Goal: Task Accomplishment & Management: Use online tool/utility

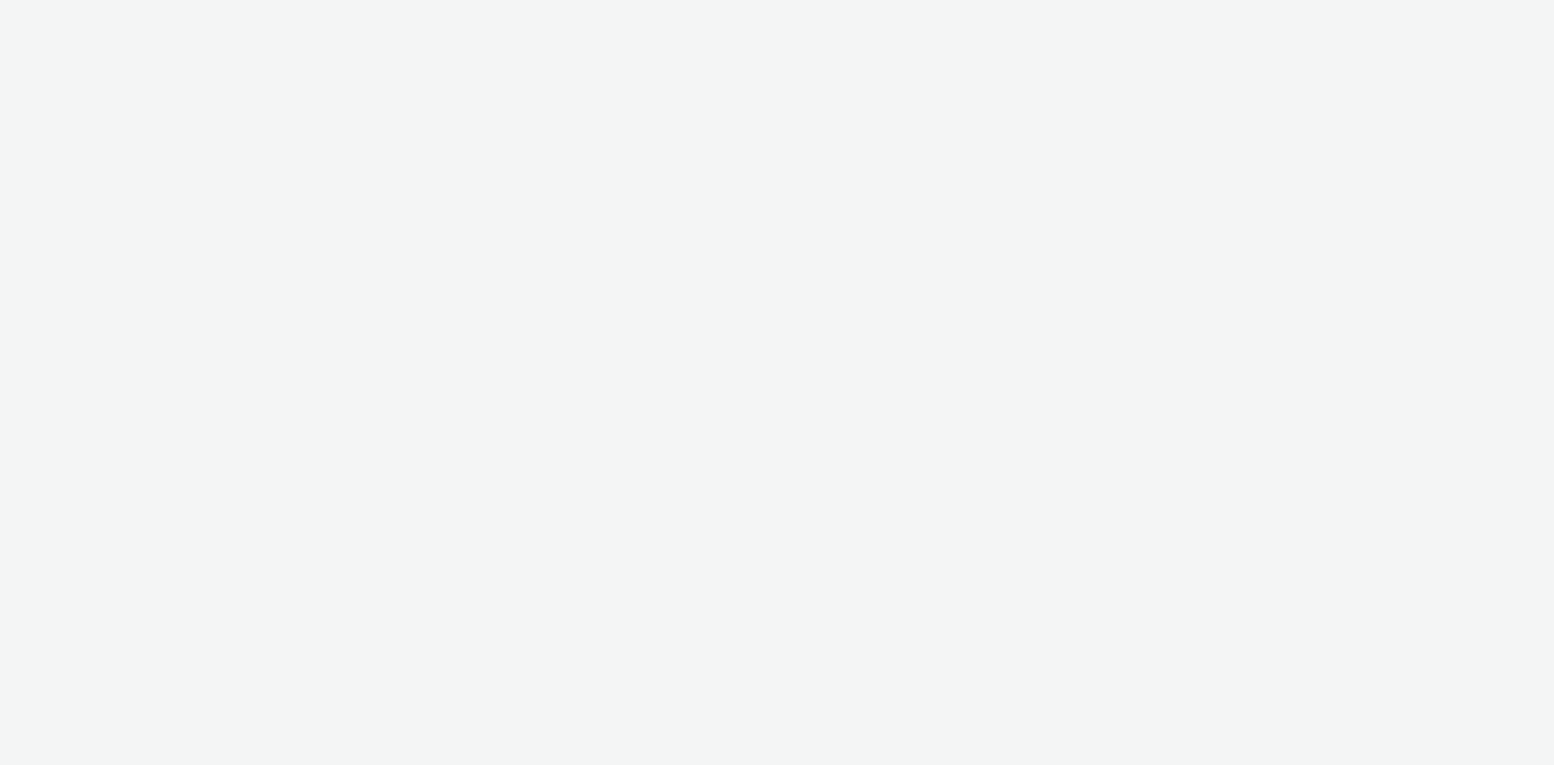
select select "4905062d-13ce-4986-87c2-be94dfa9bf08"
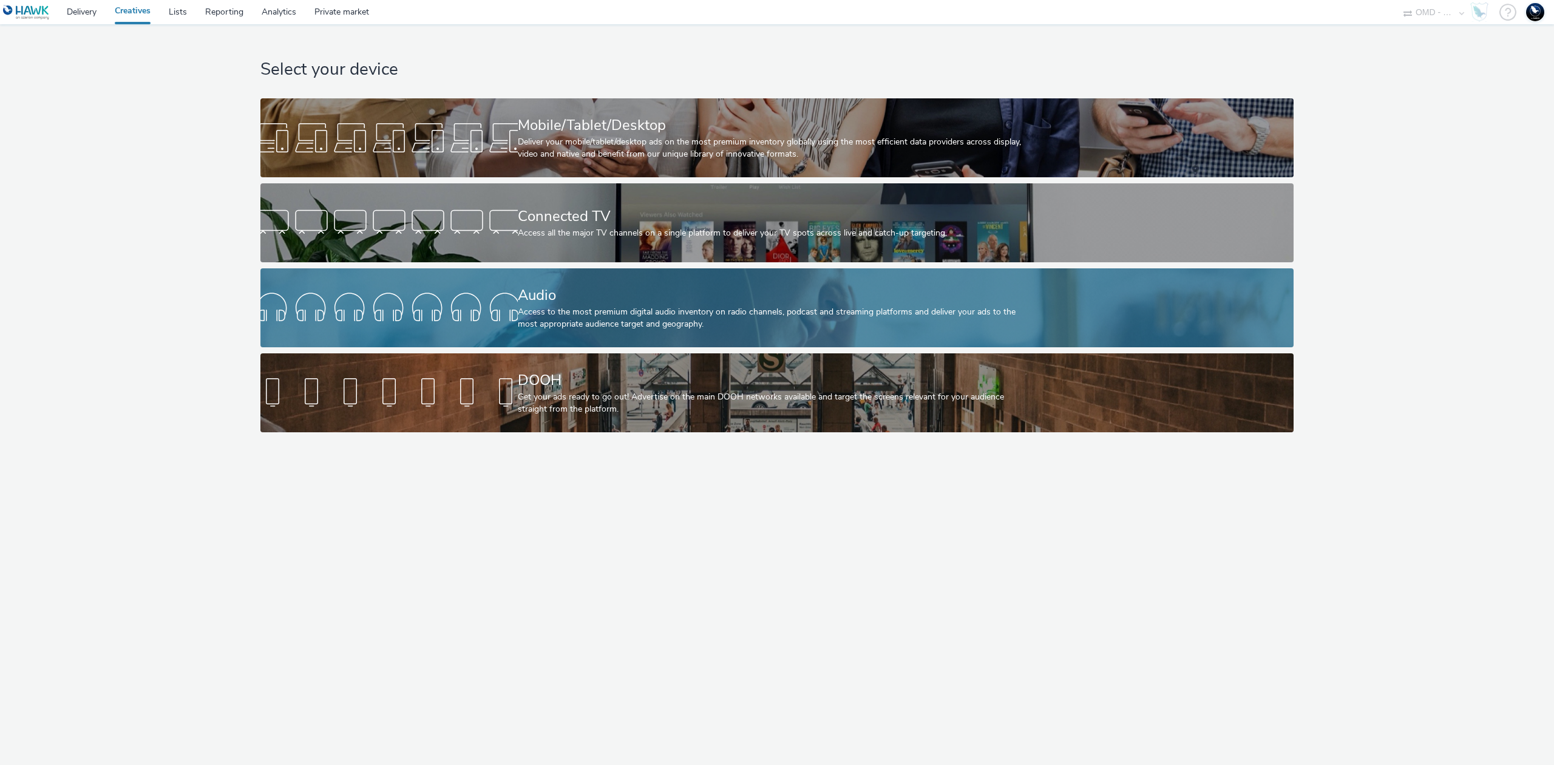
click at [475, 302] on div at bounding box center [388, 307] width 257 height 39
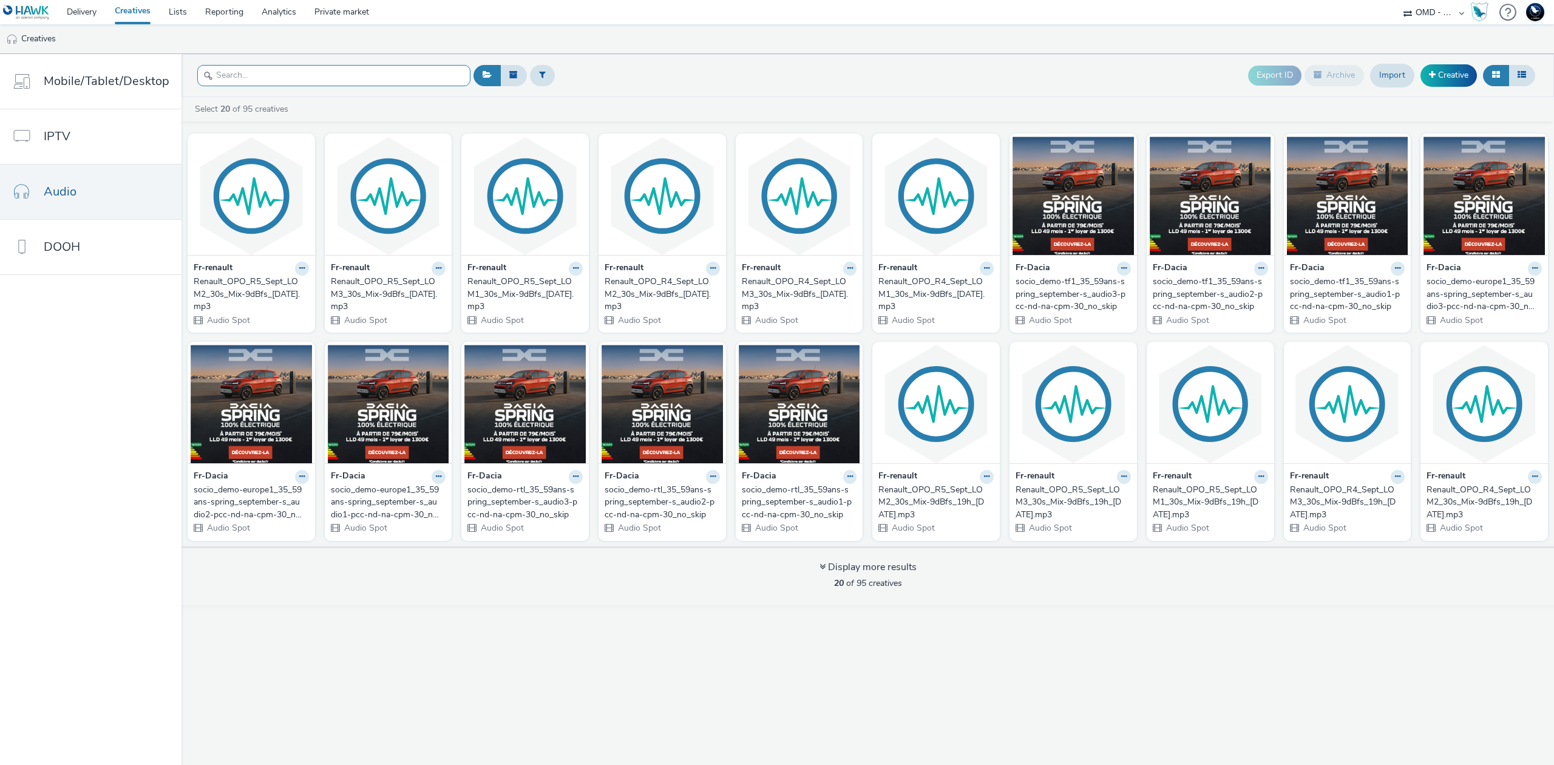
click at [382, 76] on input "text" at bounding box center [333, 75] width 273 height 21
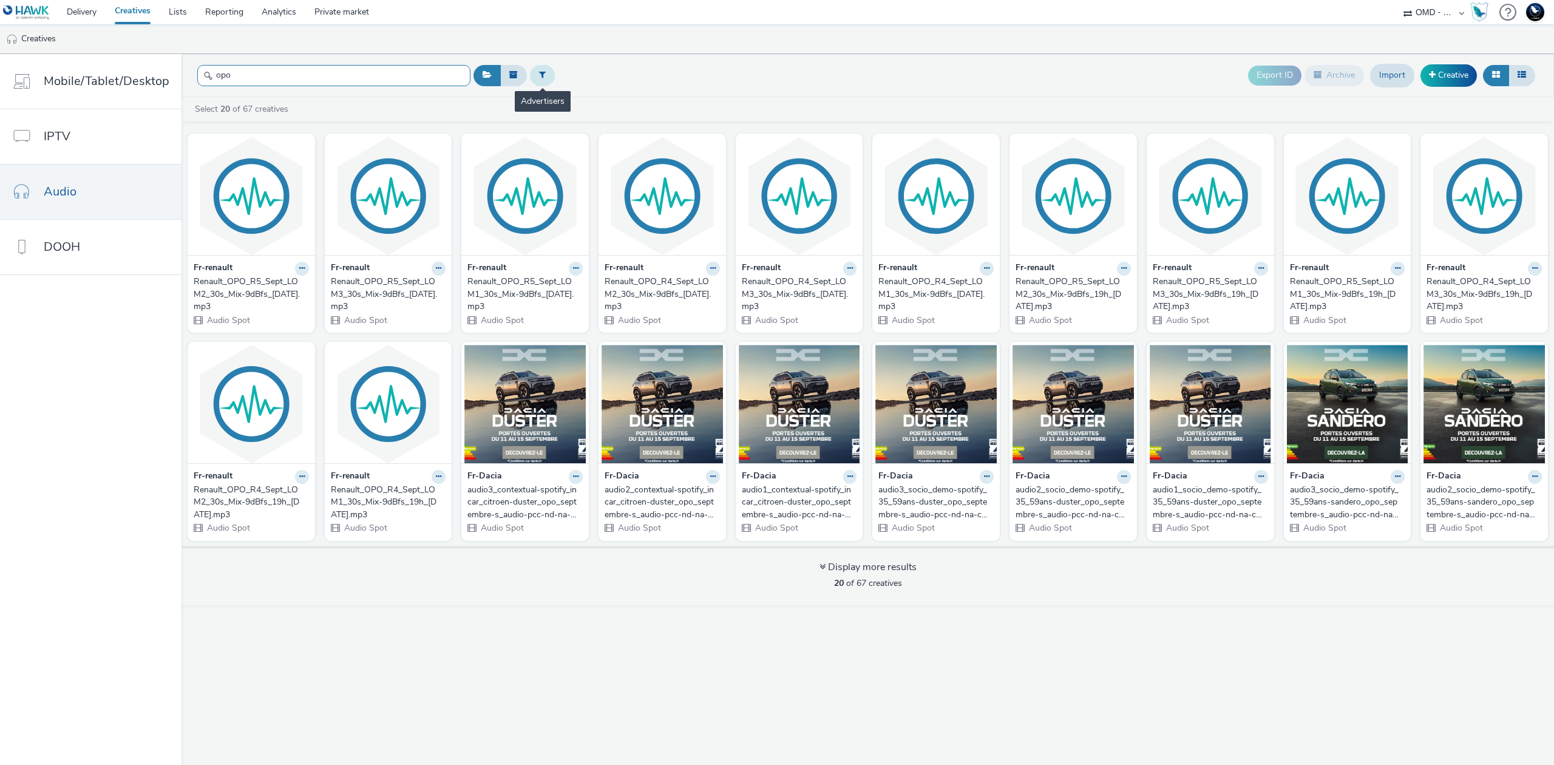
type input "opo"
click at [535, 71] on button at bounding box center [542, 75] width 25 height 21
click at [585, 80] on div at bounding box center [605, 77] width 86 height 15
click at [612, 109] on li "Fr-renault" at bounding box center [615, 118] width 121 height 20
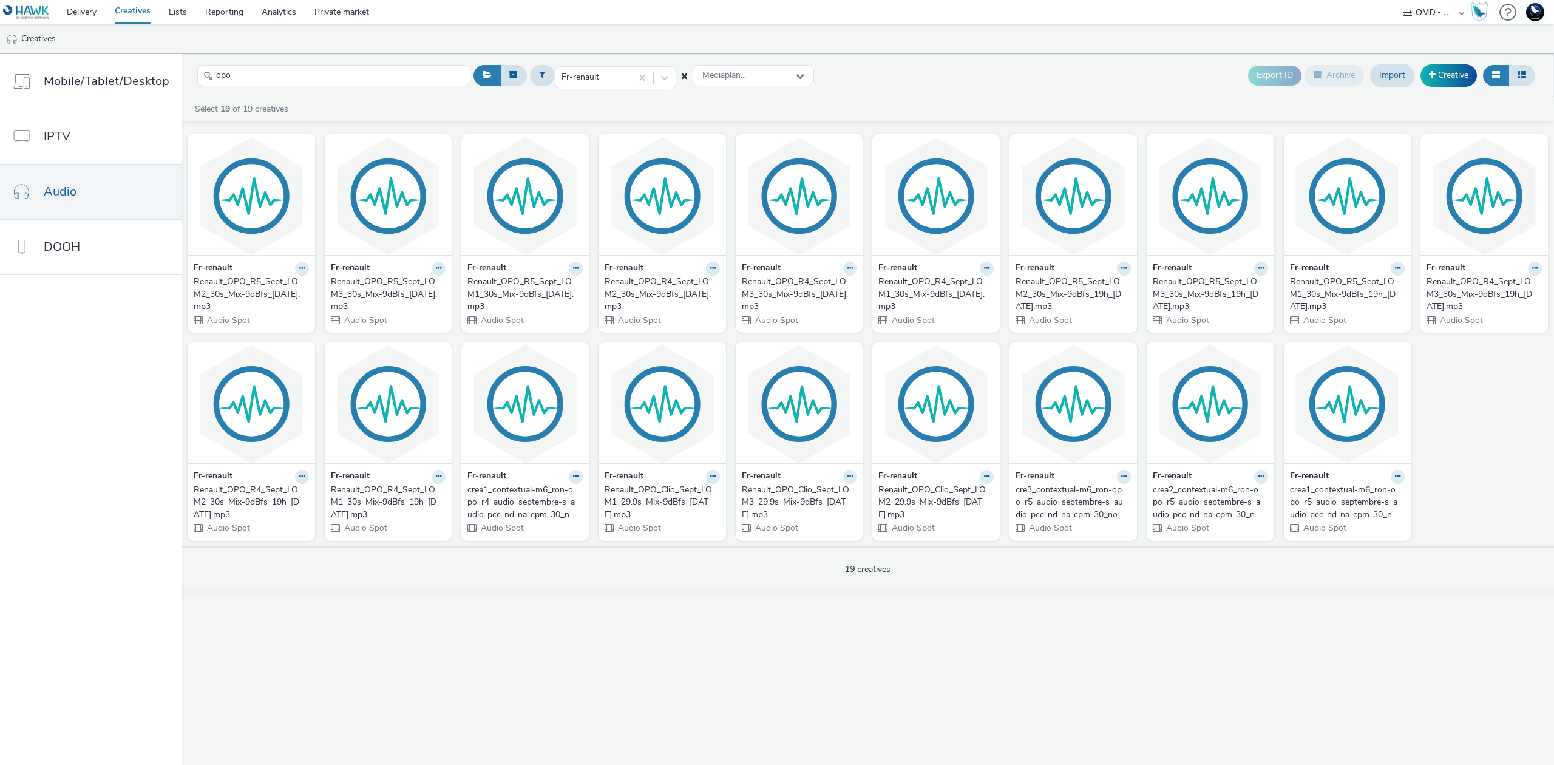
click at [1427, 8] on select "75 Media A8 Media Group ABI Media Abkom AB Abovo Ace & Tate Ad-on Media Nordic …" at bounding box center [1434, 12] width 73 height 24
select select "74c4923f-8c1e-4bb0-8d66-f356ccc03414"
click at [1398, 0] on select "75 Media A8 Media Group ABI Media Abkom AB Abovo Ace & Tate Ad-on Media Nordic …" at bounding box center [1434, 12] width 73 height 24
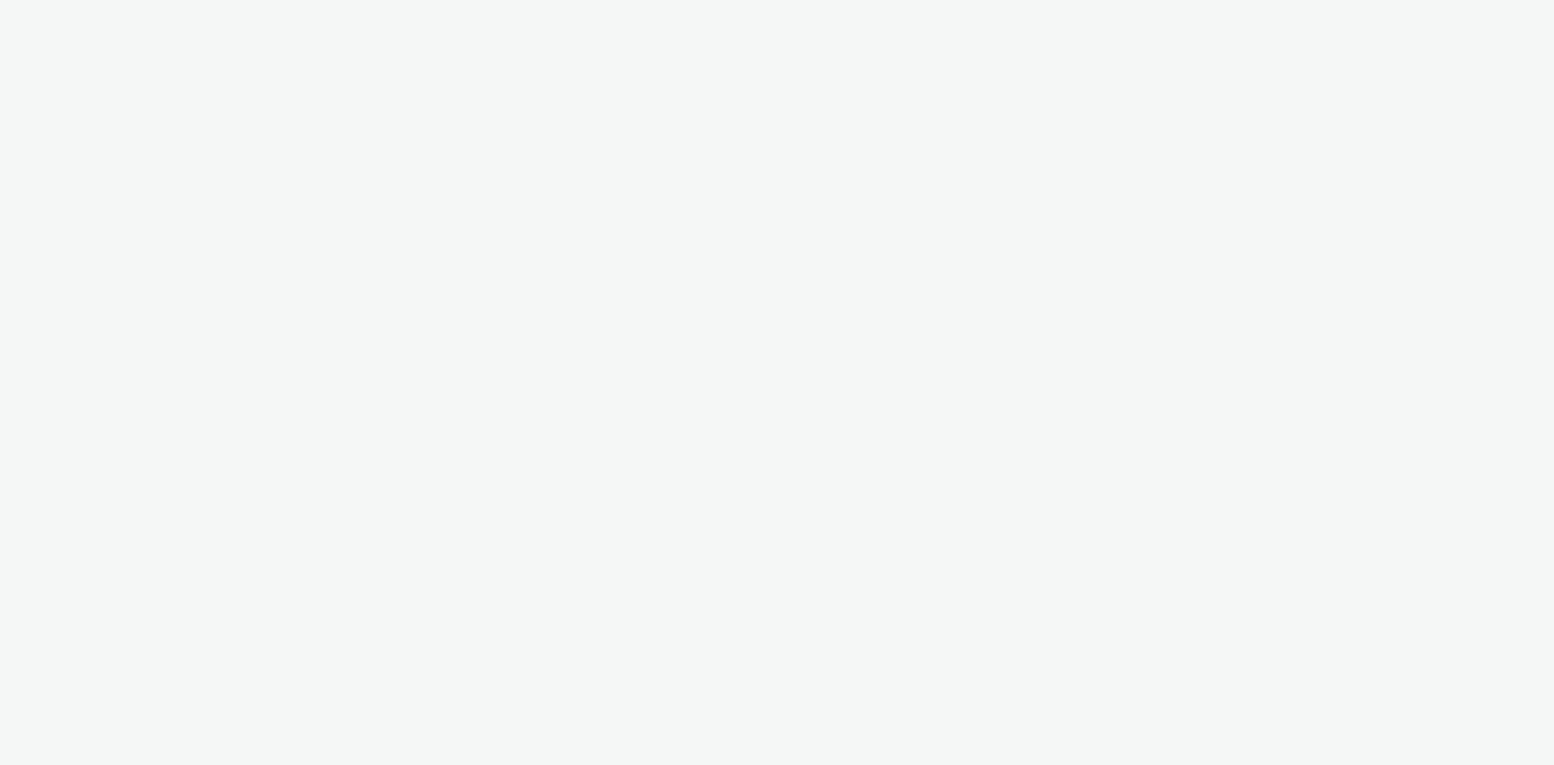
select select "4905062d-13ce-4986-87c2-be94dfa9bf08"
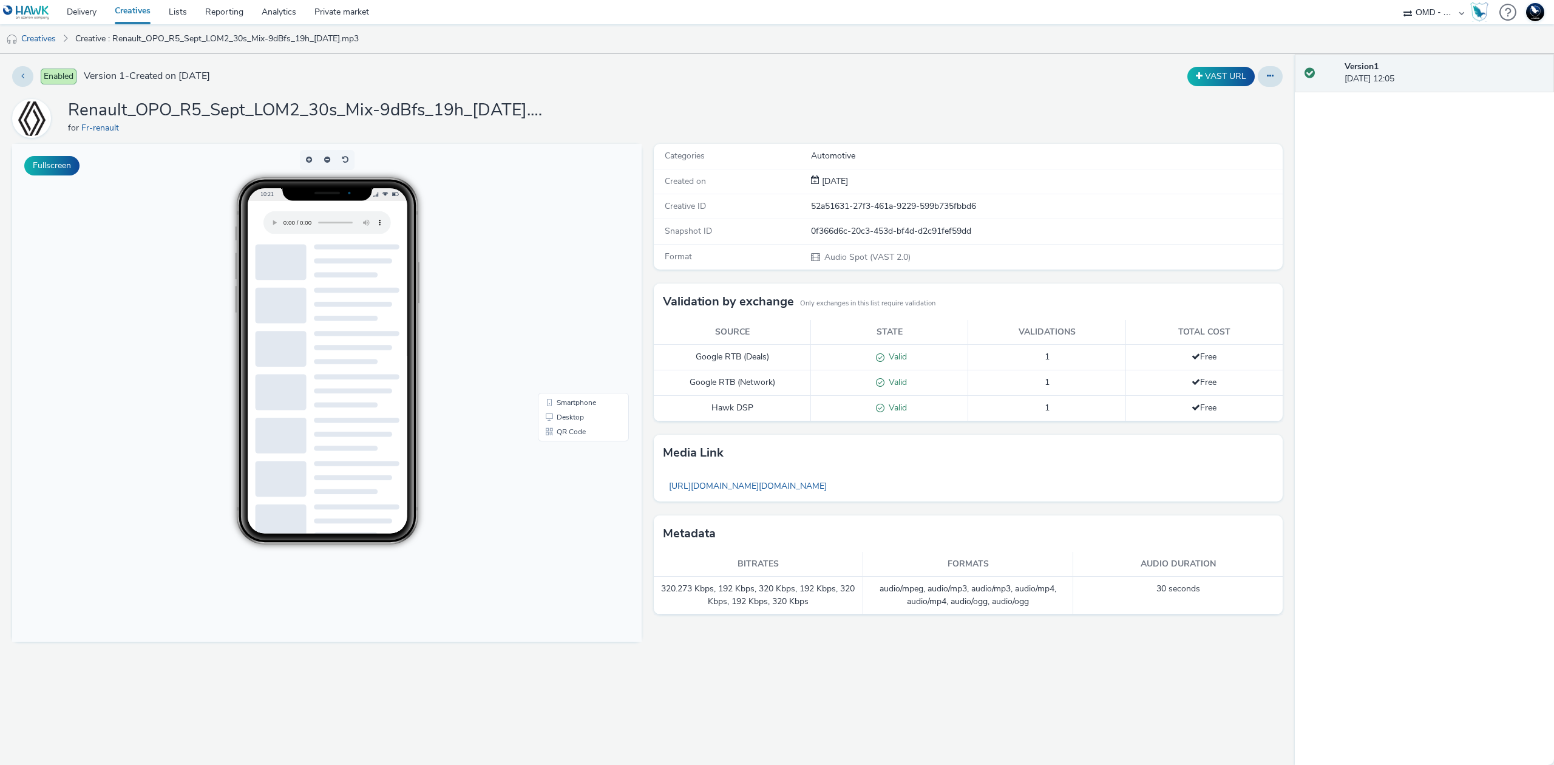
click at [775, 563] on th "Bitrates" at bounding box center [759, 564] width 210 height 25
click at [44, 41] on link "Creatives" at bounding box center [31, 38] width 62 height 29
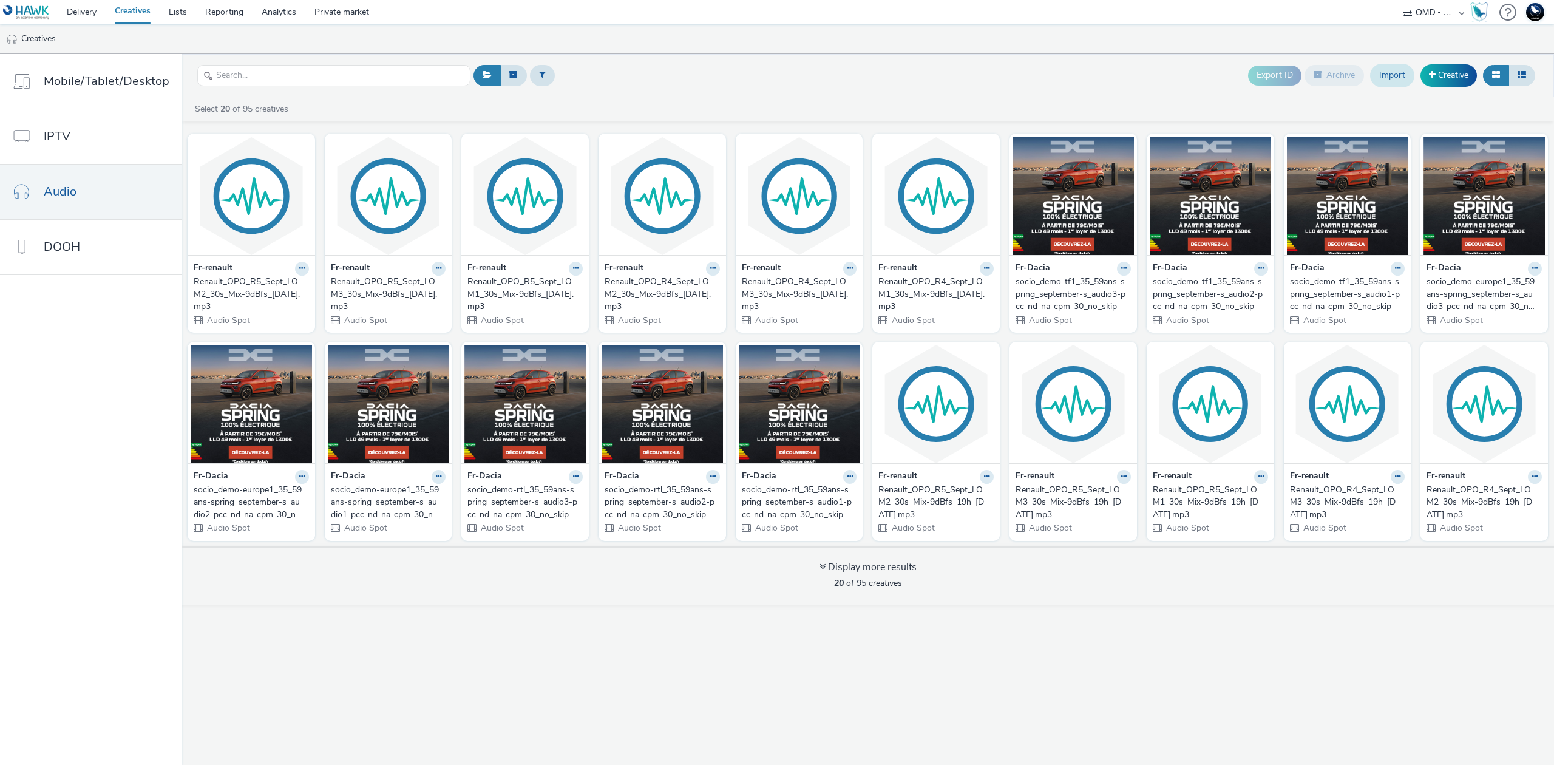
click at [1397, 76] on link "Import" at bounding box center [1392, 75] width 44 height 23
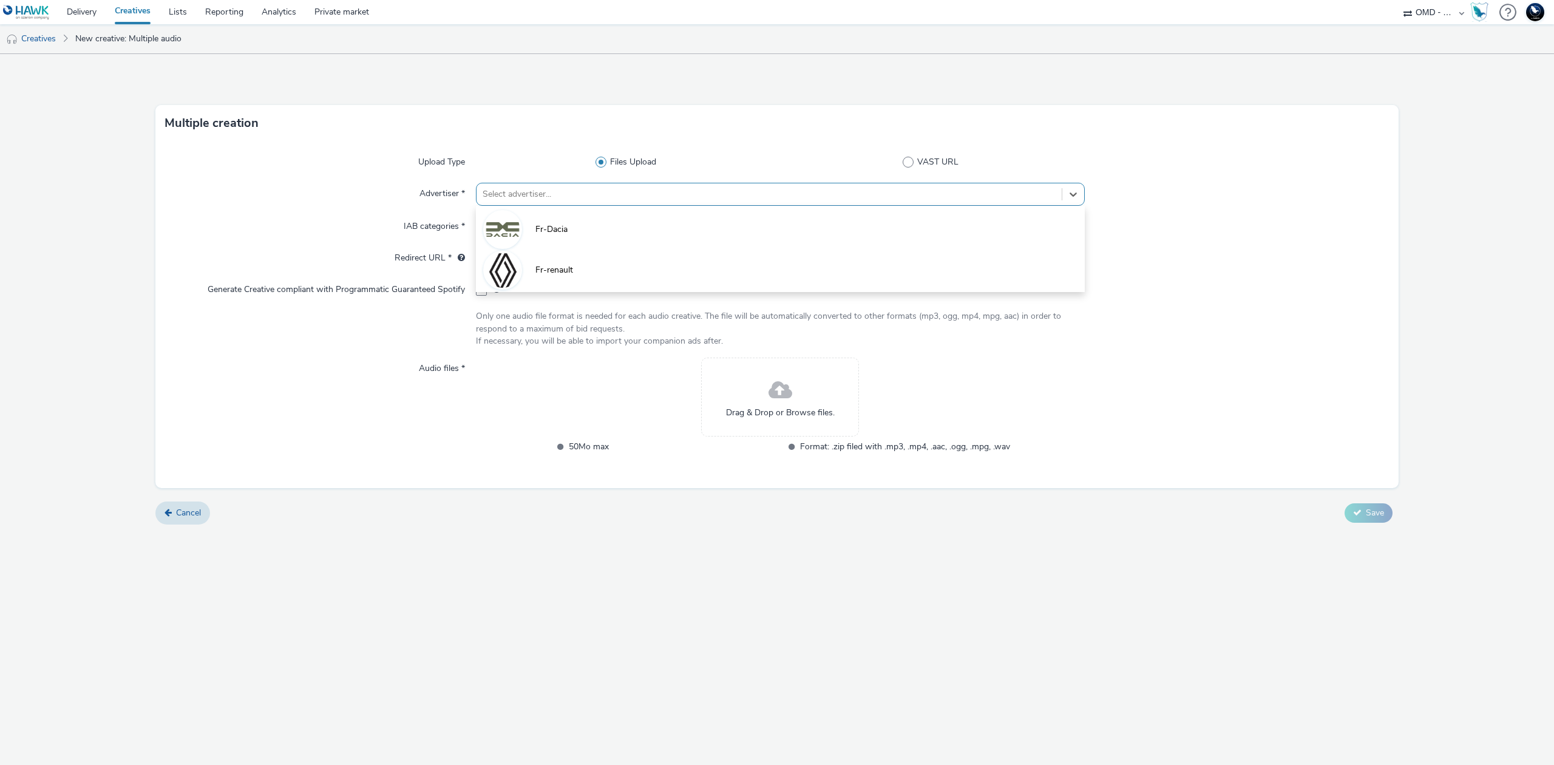
click at [1014, 198] on div at bounding box center [769, 194] width 573 height 15
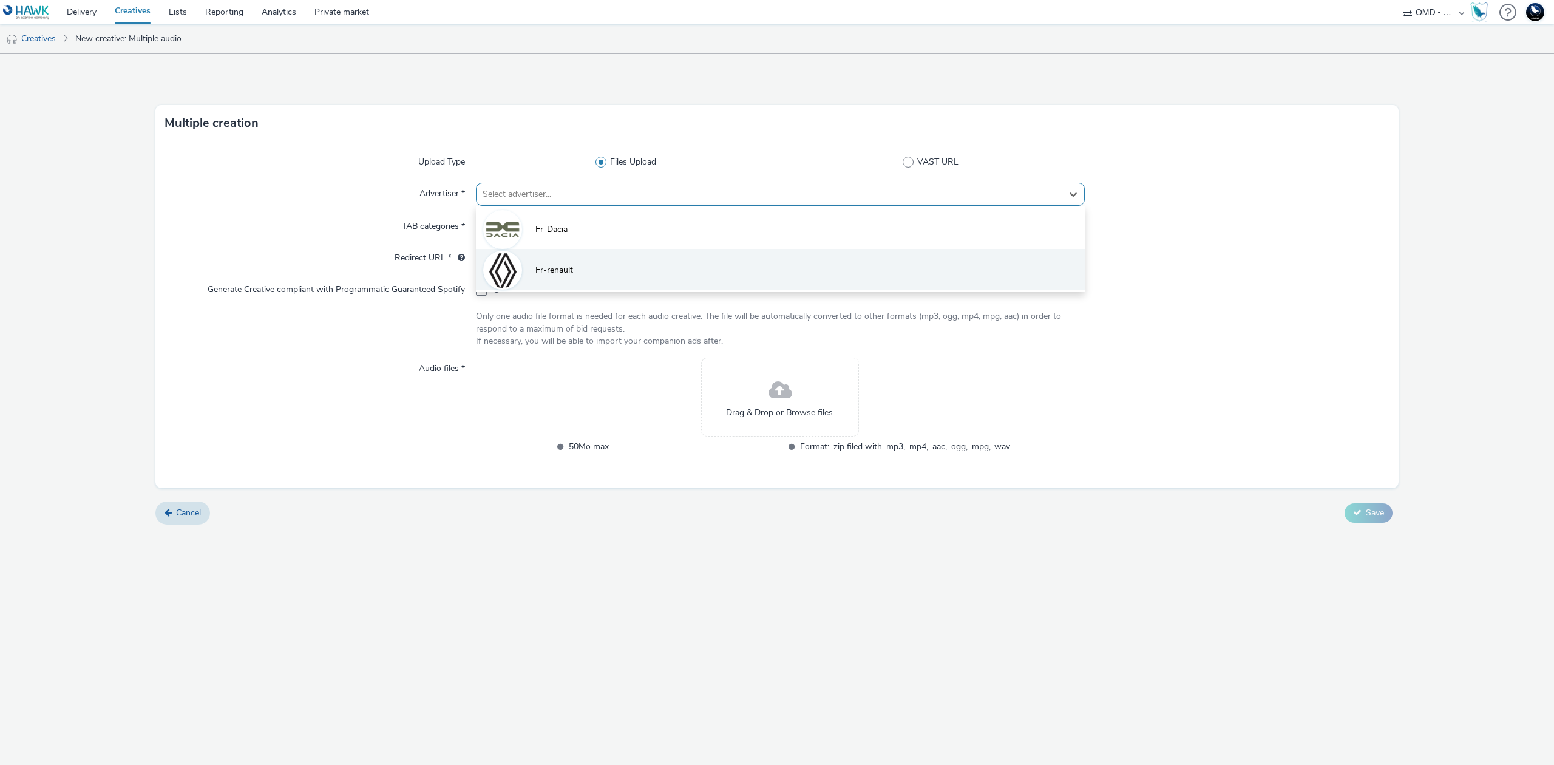
click at [1008, 274] on li "Fr-renault" at bounding box center [780, 269] width 609 height 41
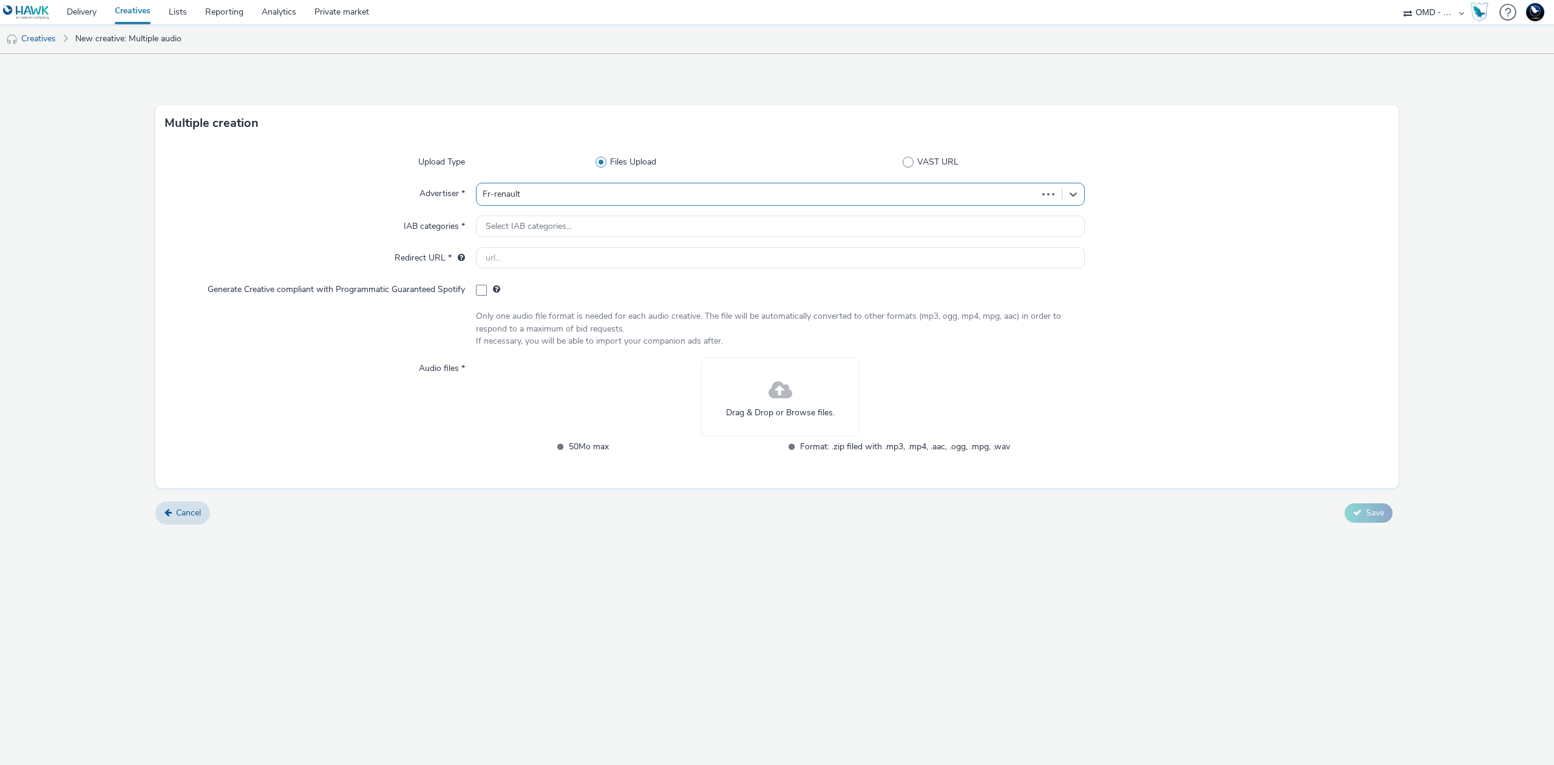
type input "http://renault.fr"
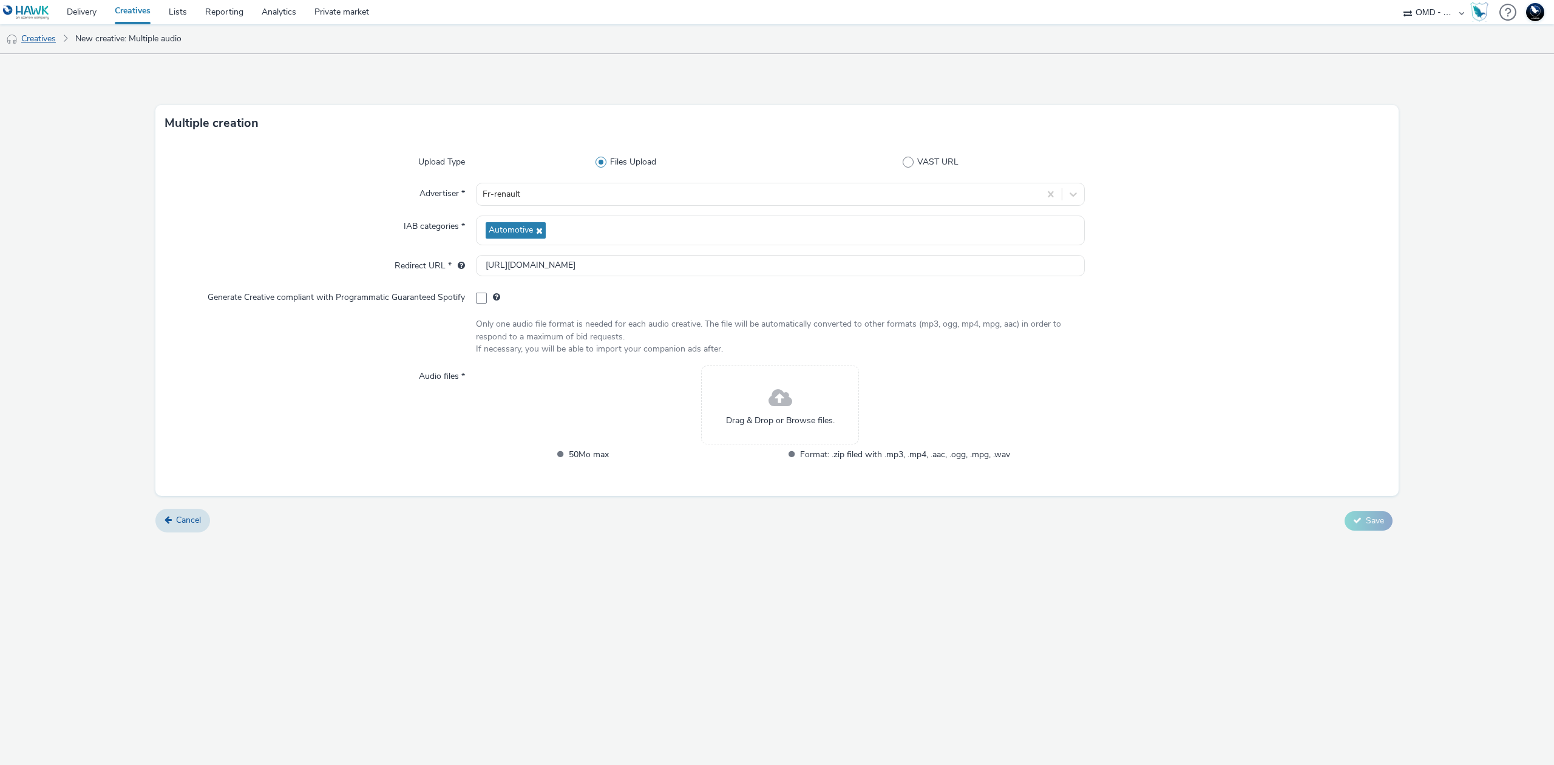
click at [28, 38] on link "Creatives" at bounding box center [31, 38] width 62 height 29
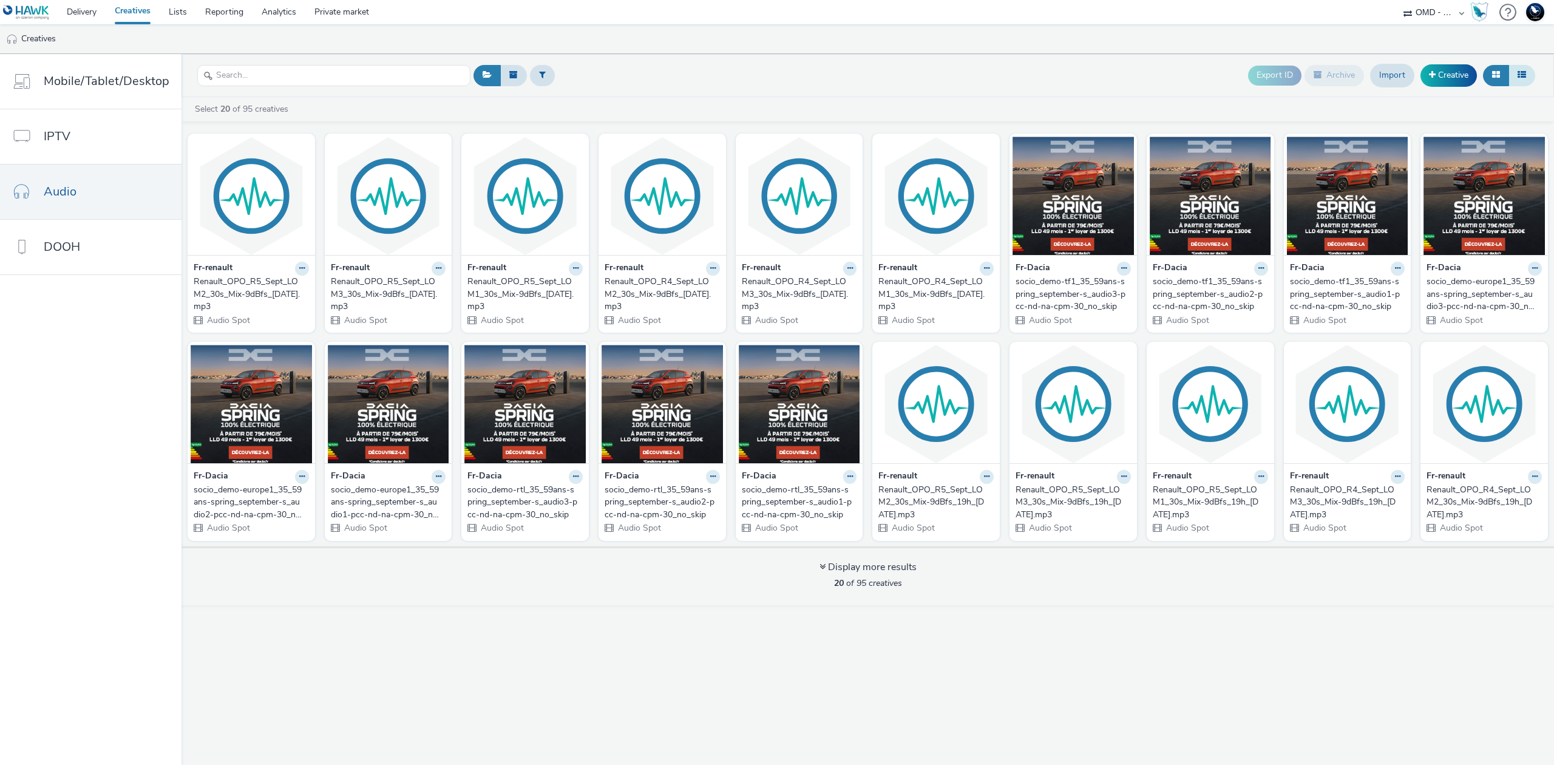
click at [1520, 78] on icon at bounding box center [1522, 74] width 8 height 8
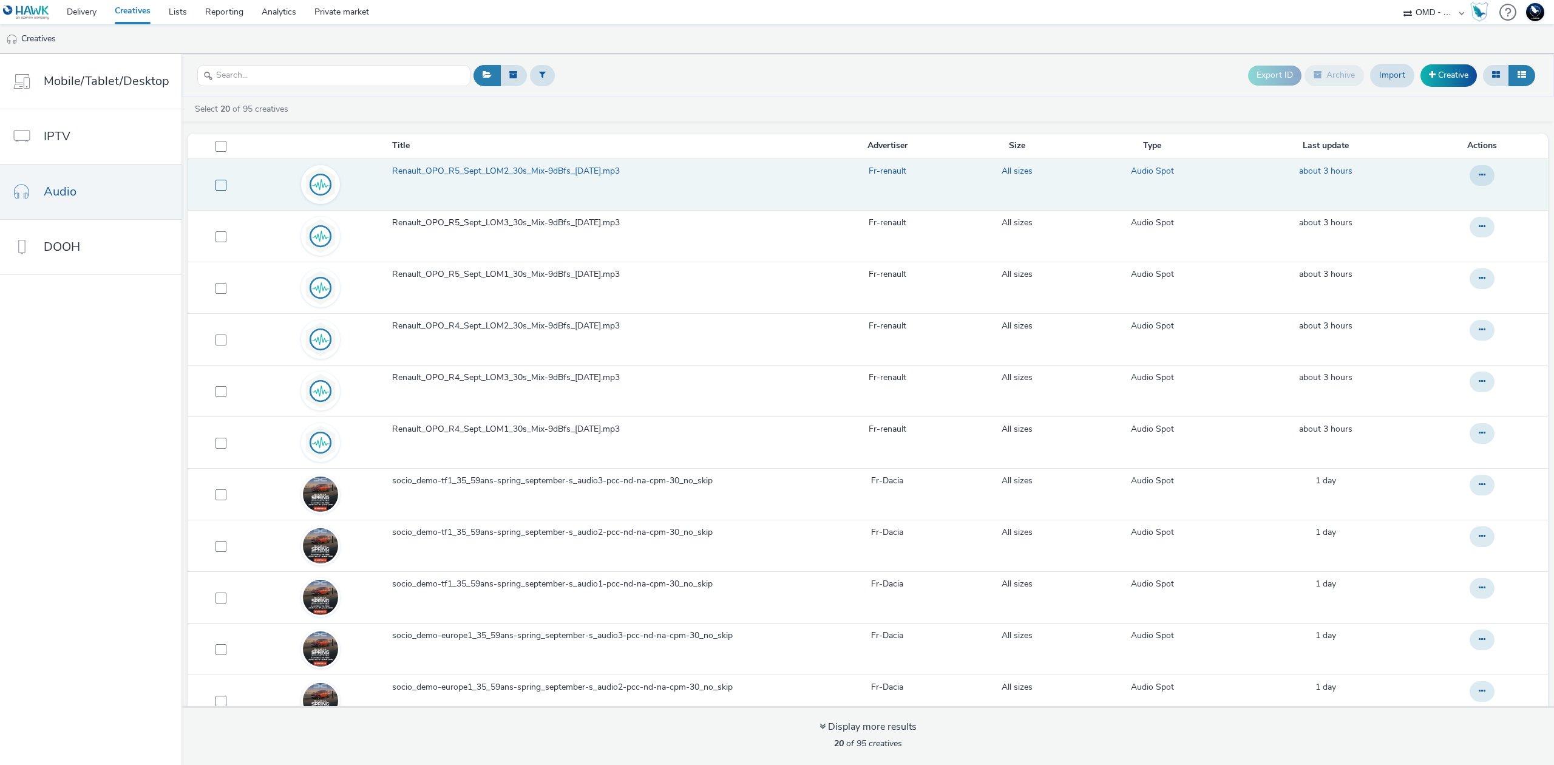
click at [219, 187] on span at bounding box center [221, 185] width 11 height 11
checkbox input "true"
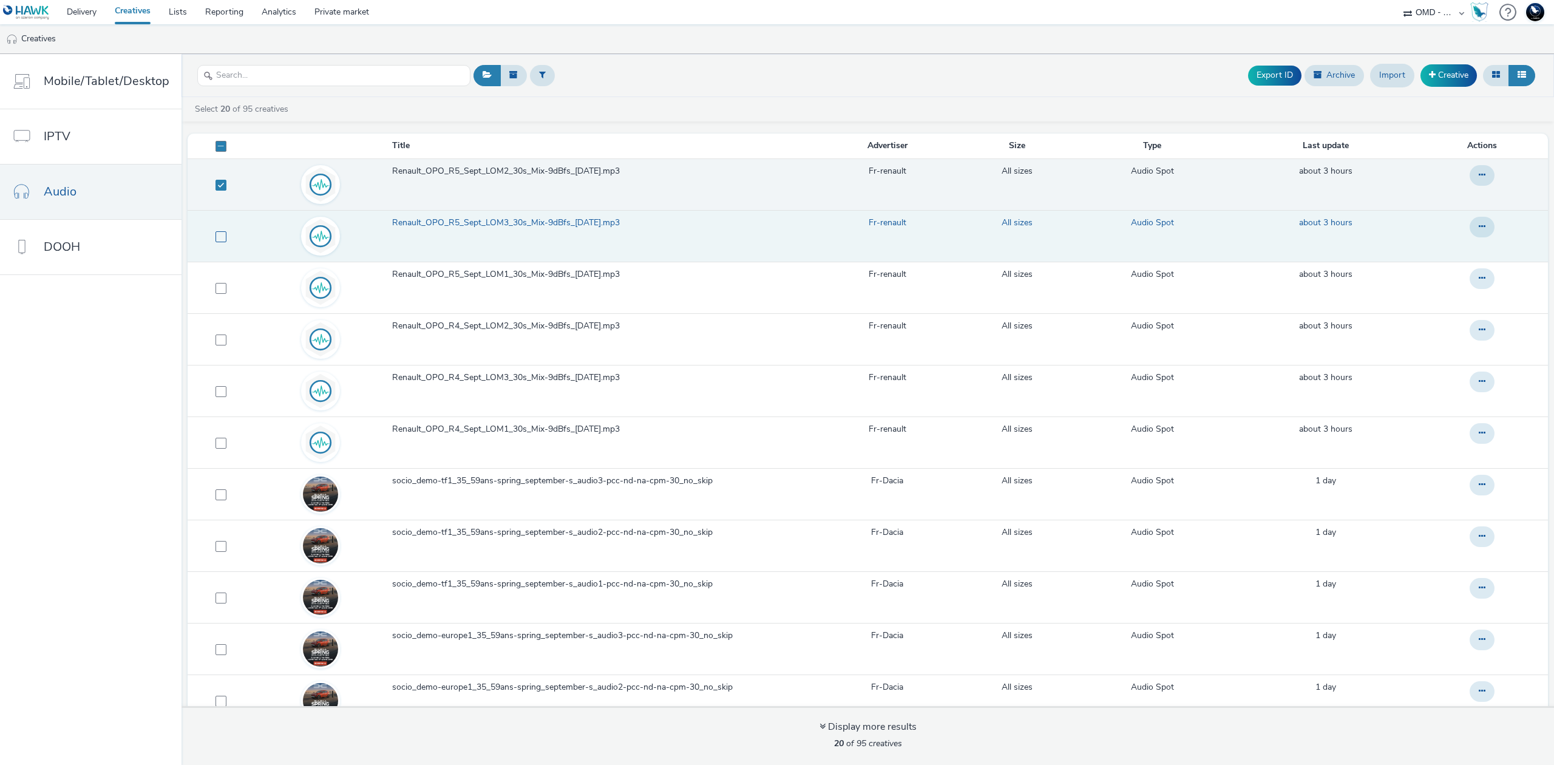
click at [219, 236] on span at bounding box center [221, 236] width 11 height 11
checkbox input "true"
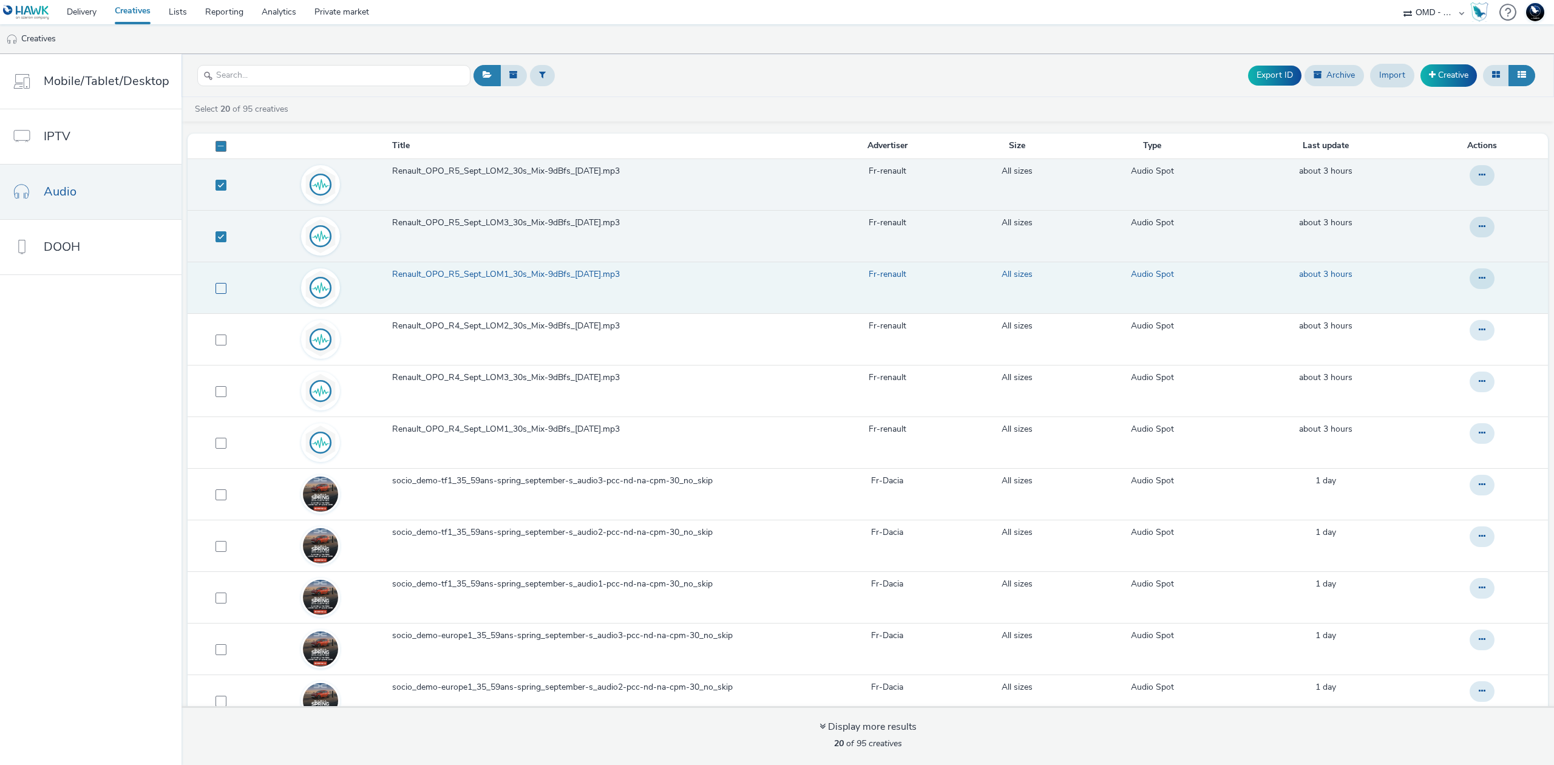
click at [219, 292] on span at bounding box center [221, 288] width 11 height 11
checkbox input "true"
click at [594, 169] on span "Renault_OPO_R5_Sept_LOM2_30s_Mix-9dBfs_2025-08-27.mp3" at bounding box center [508, 171] width 233 height 12
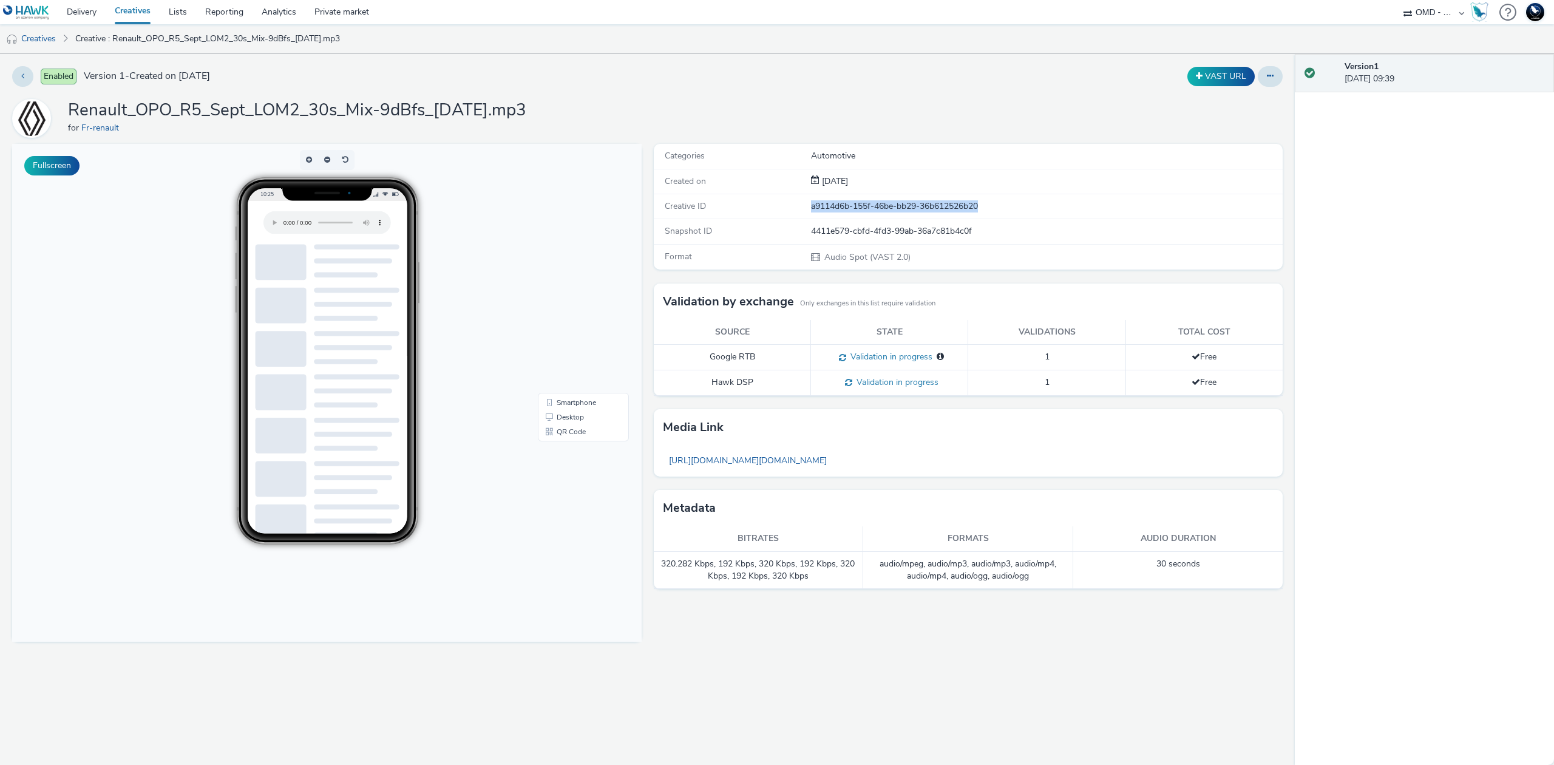
drag, startPoint x: 811, startPoint y: 207, endPoint x: 1044, endPoint y: 206, distance: 233.1
click at [1044, 206] on div "a9114d6b-155f-46be-bb29-36b612526b20" at bounding box center [1046, 206] width 471 height 12
drag, startPoint x: 810, startPoint y: 236, endPoint x: 996, endPoint y: 242, distance: 185.9
click at [996, 242] on div "Snapshot ID 4411e579-cbfd-4fd3-99ab-36a7c81b4c0f" at bounding box center [969, 231] width 630 height 25
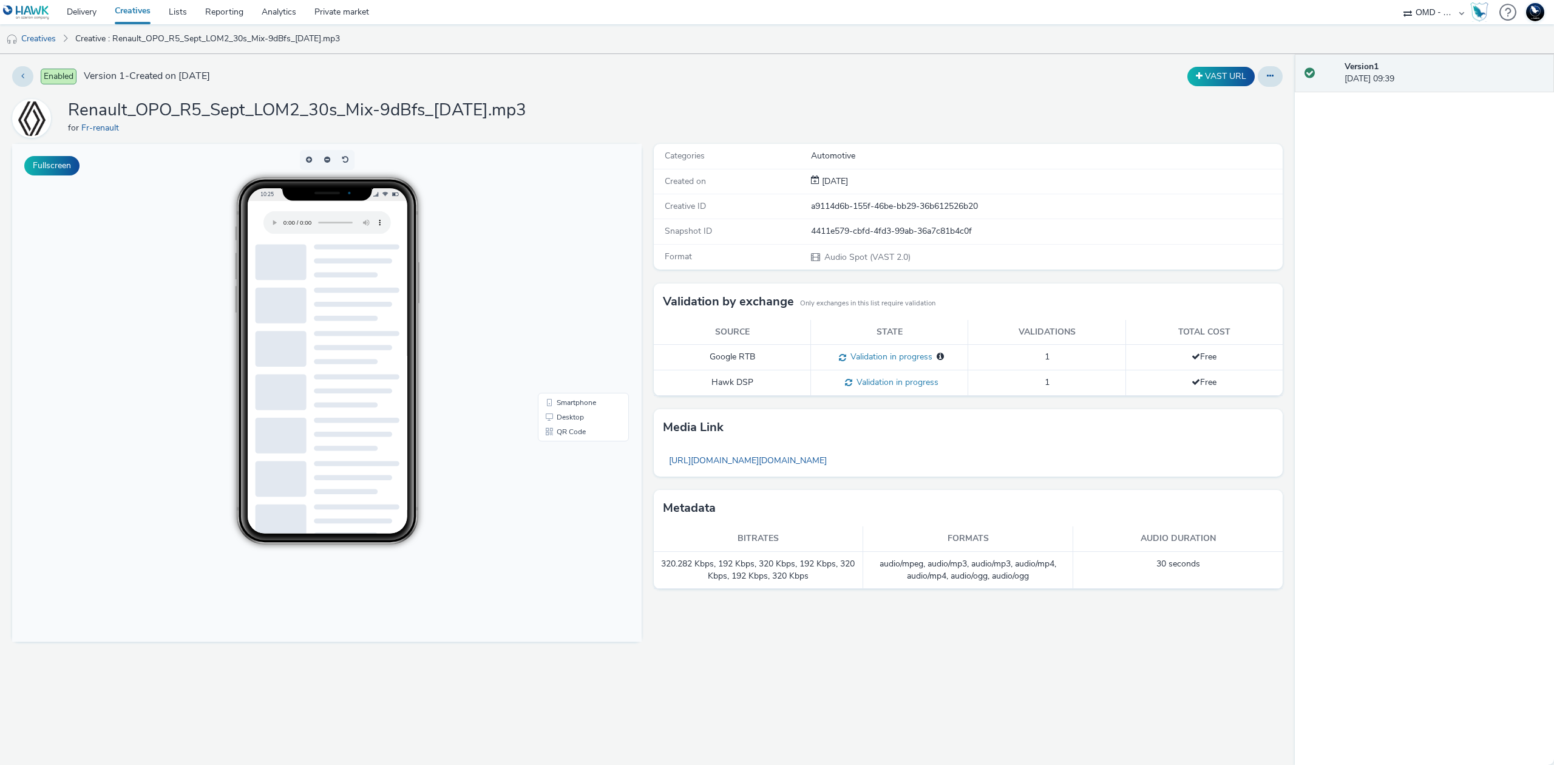
click at [909, 231] on div "4411e579-cbfd-4fd3-99ab-36a7c81b4c0f" at bounding box center [1046, 231] width 471 height 12
click at [458, 87] on div "Enabled Version 1 - Created on 03 September 2025" at bounding box center [393, 76] width 763 height 21
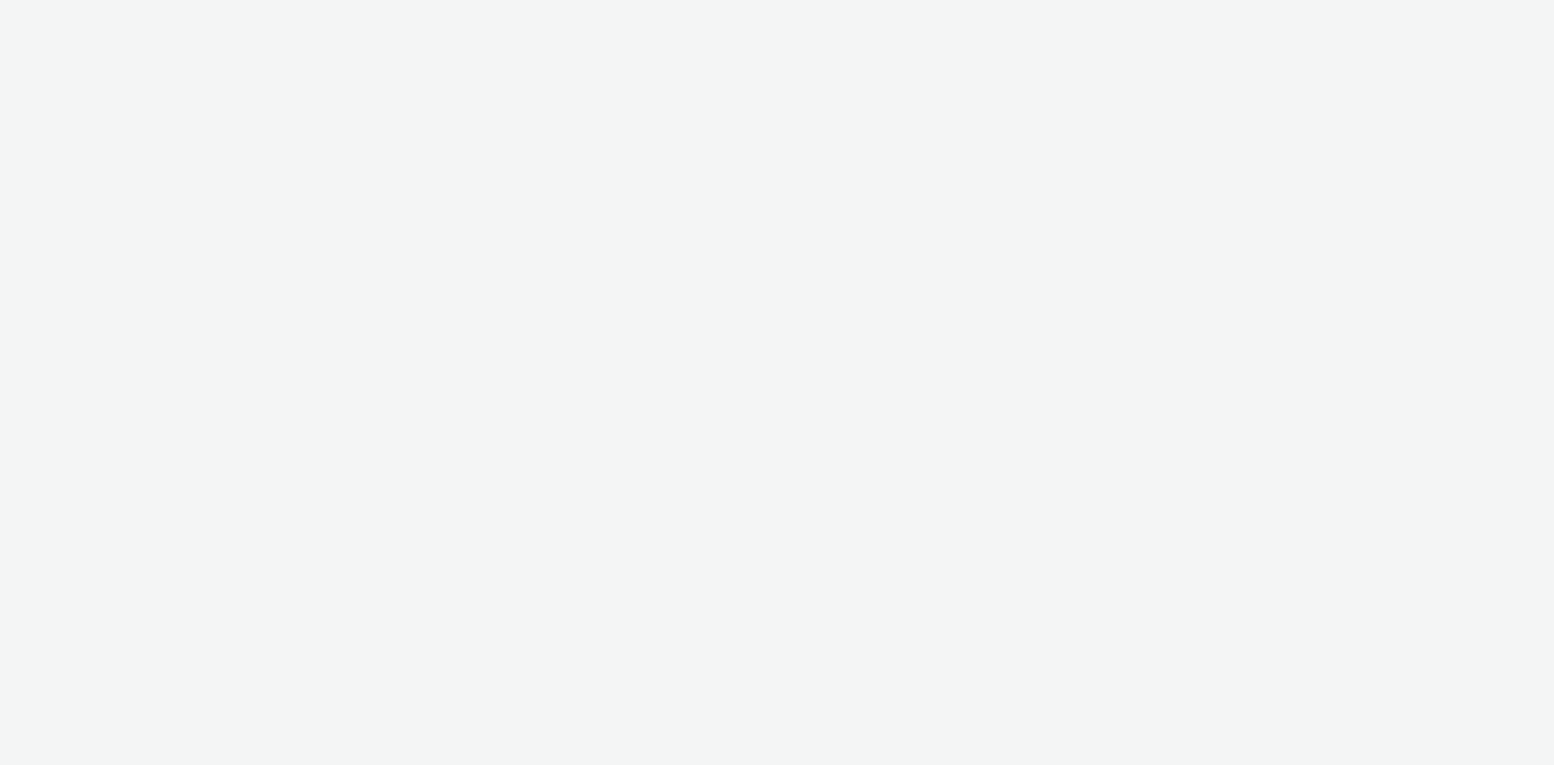
click at [1534, 15] on div at bounding box center [777, 382] width 1554 height 765
select select "74c4923f-8c1e-4bb0-8d66-f356ccc03414"
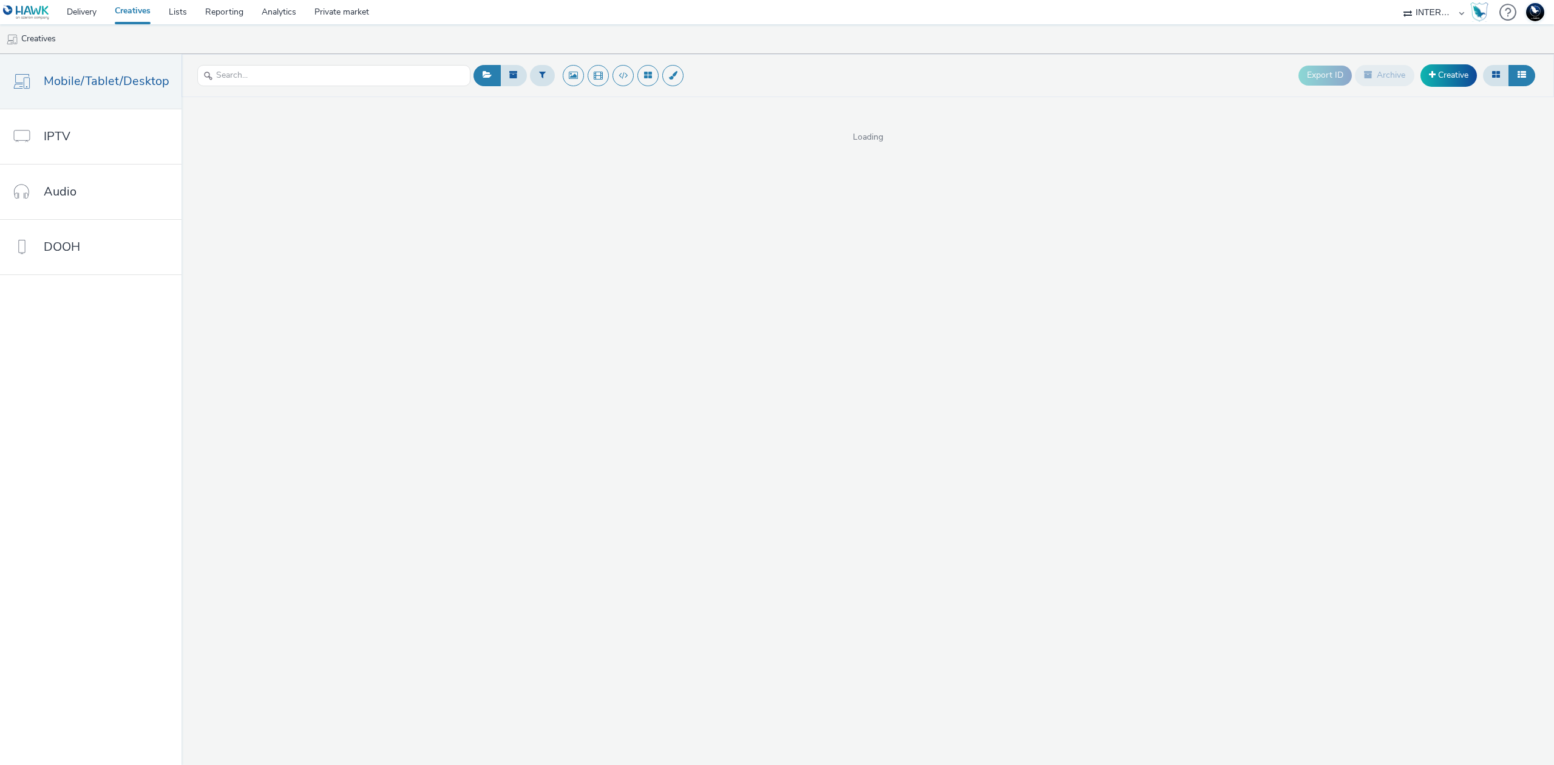
click at [1534, 15] on img at bounding box center [1535, 12] width 18 height 18
click at [1521, 80] on strong "Platform & Organizations" at bounding box center [1489, 79] width 100 height 12
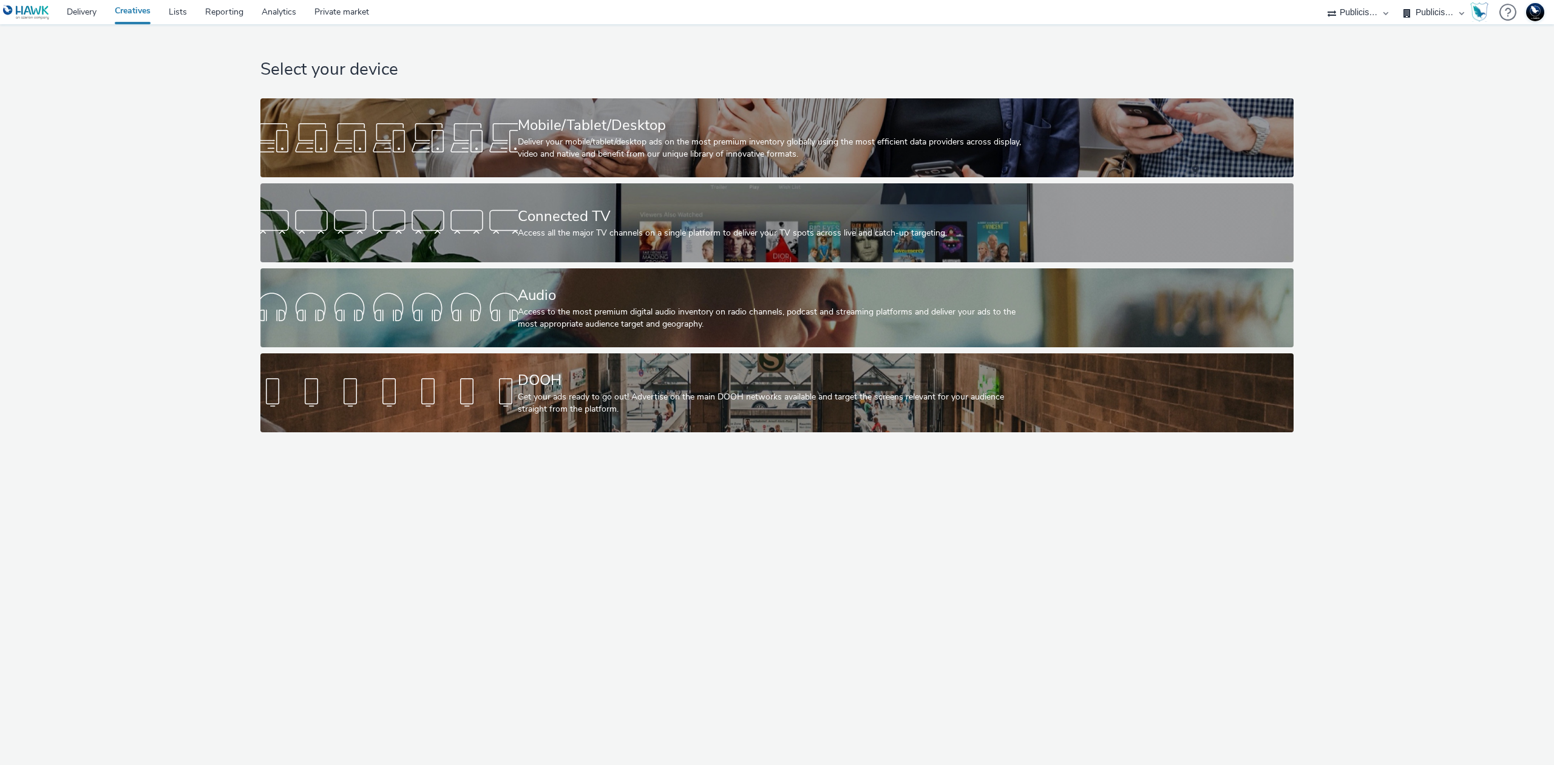
select select "d07aba32-d775-4fed-a722-f10c6504dd64"
select select "f97d6638-e0a1-4f7a-bf46-55015878e29e"
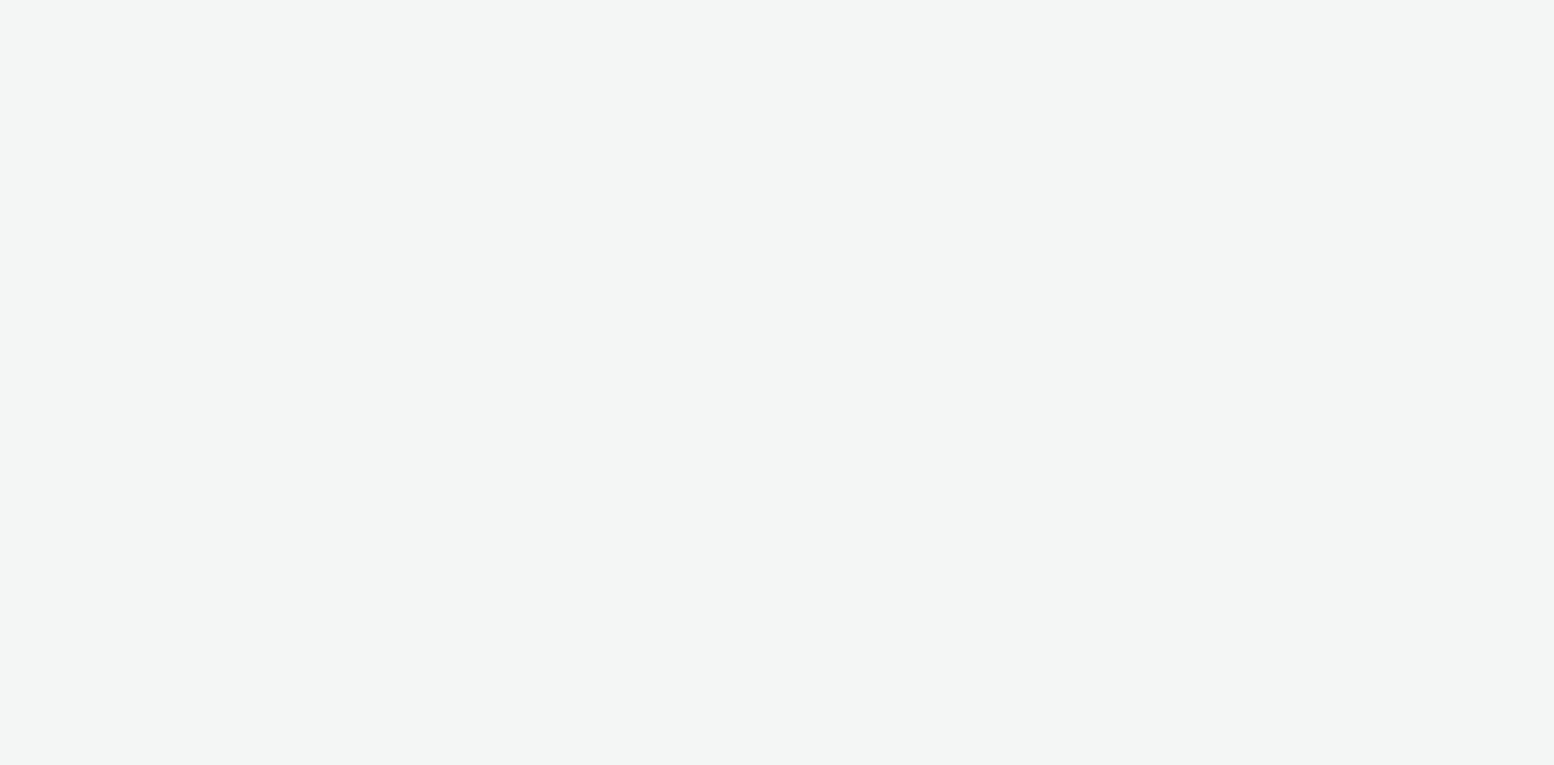
select select "d07aba32-d775-4fed-a722-f10c6504dd64"
select select "f97d6638-e0a1-4f7a-bf46-55015878e29e"
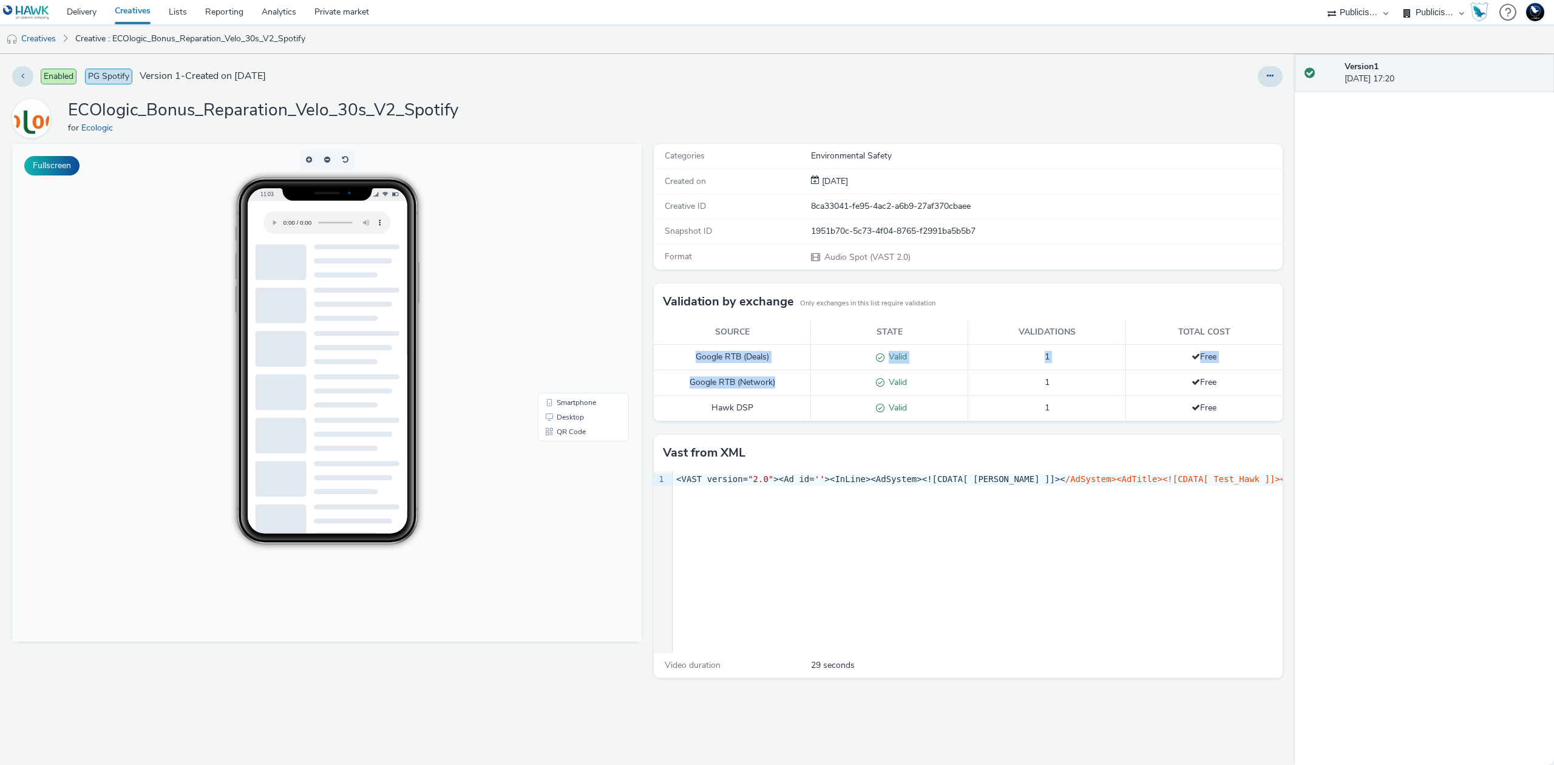
drag, startPoint x: 686, startPoint y: 358, endPoint x: 792, endPoint y: 382, distance: 109.1
click at [792, 382] on tbody "Google RTB (Deals) Valid 1 Free Google RTB (Network) Valid 1 Free Hawk DSP Vali…" at bounding box center [969, 383] width 630 height 76
click at [792, 382] on td "Google RTB (Network)" at bounding box center [732, 382] width 157 height 25
drag, startPoint x: 858, startPoint y: 361, endPoint x: 923, endPoint y: 361, distance: 64.4
click at [923, 361] on div "Valid" at bounding box center [889, 357] width 144 height 13
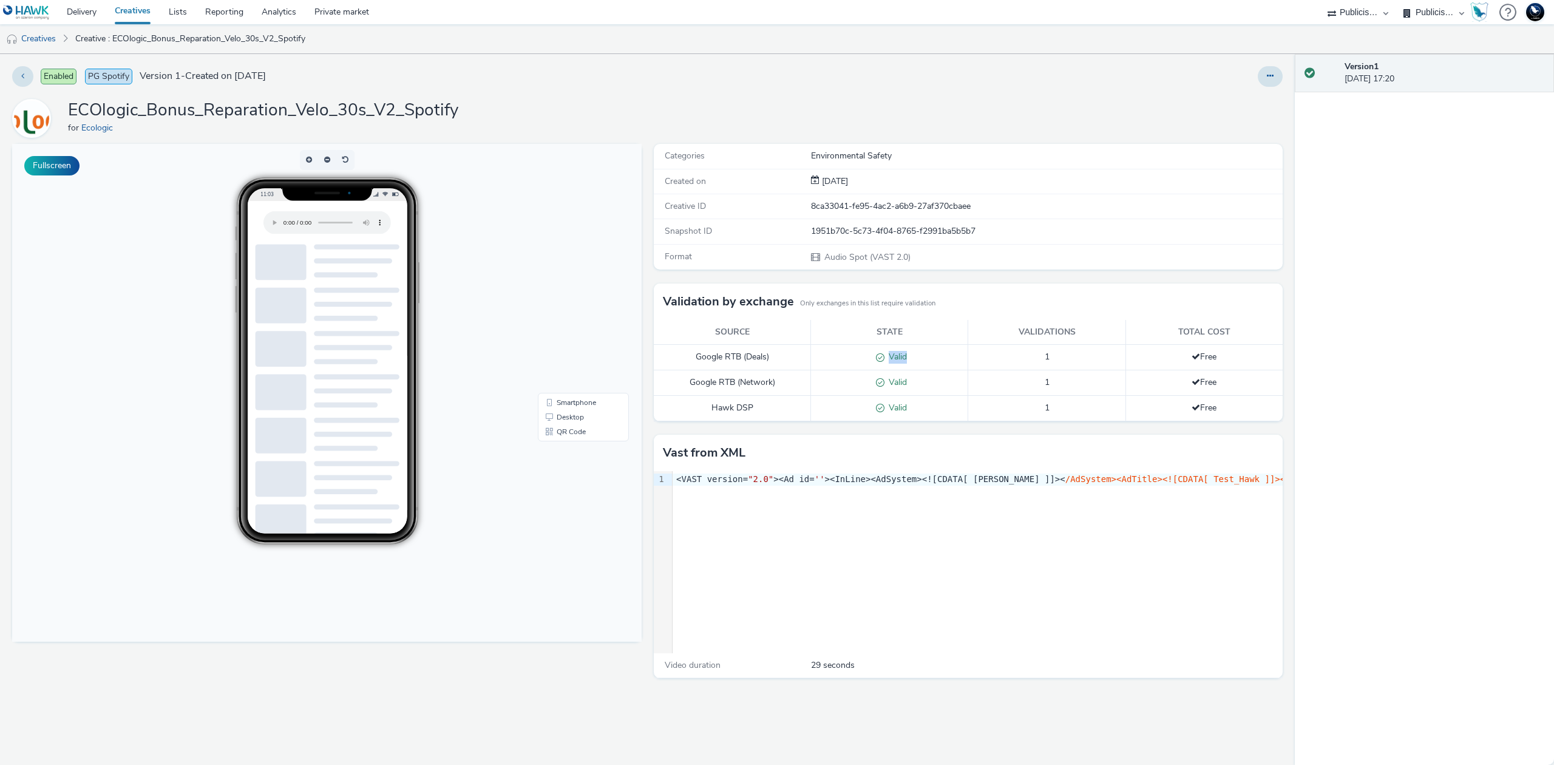
click at [923, 361] on div "Valid" at bounding box center [889, 357] width 144 height 13
click at [98, 126] on link "Ecologic" at bounding box center [99, 128] width 36 height 12
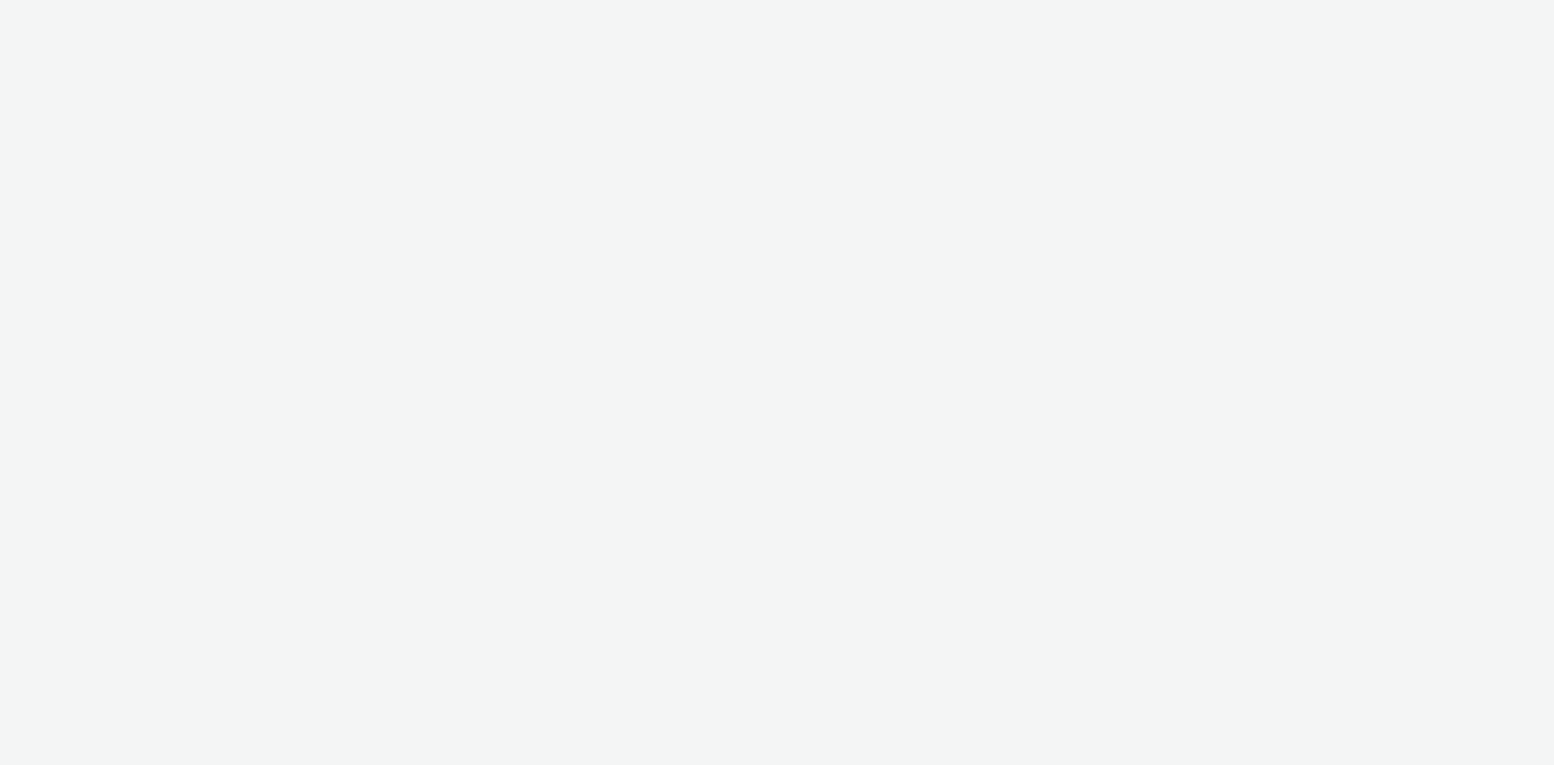
select select "d07aba32-d775-4fed-a722-f10c6504dd64"
select select "f97d6638-e0a1-4f7a-bf46-55015878e29e"
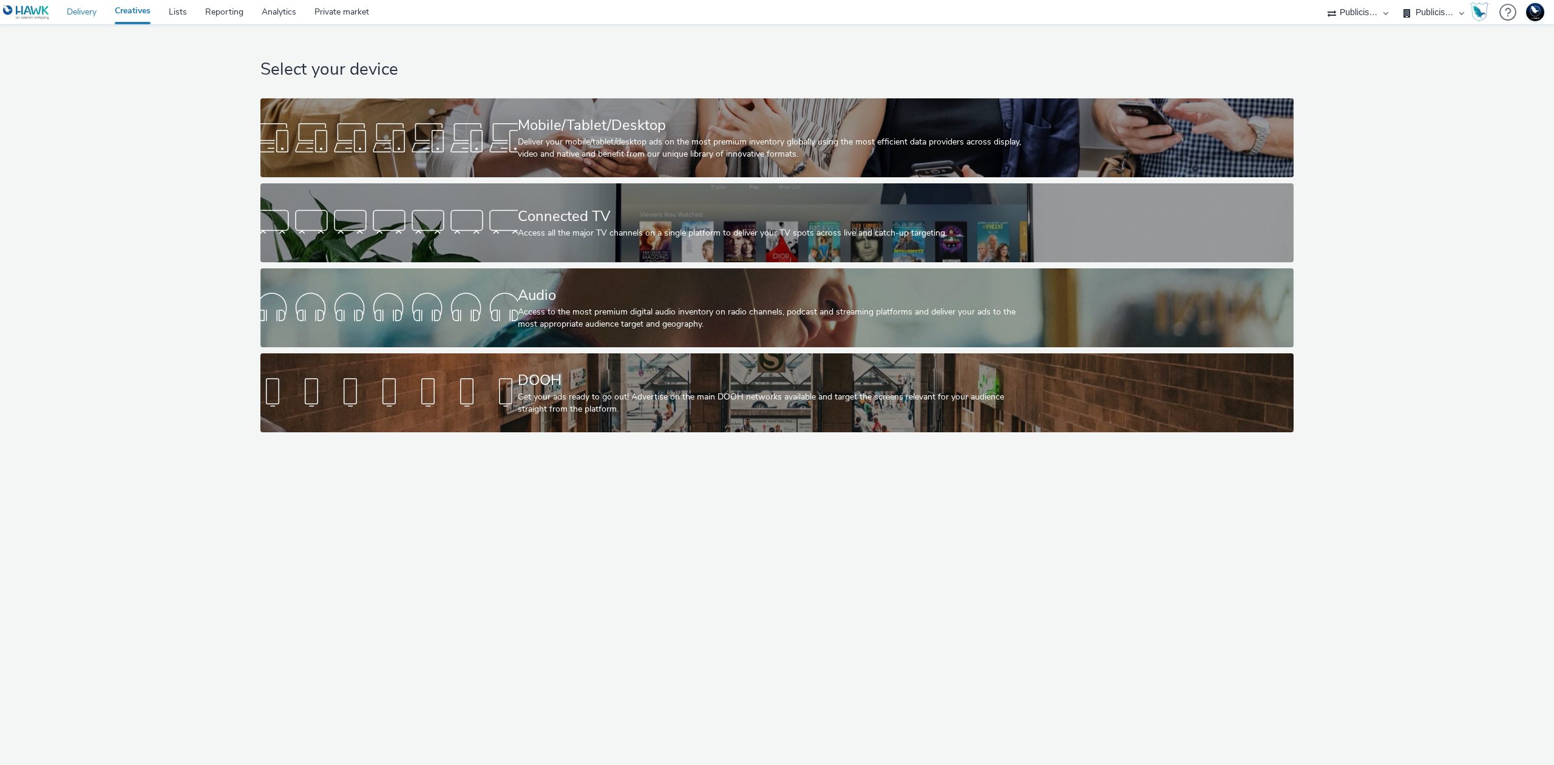
click at [73, 13] on link "Delivery" at bounding box center [82, 12] width 48 height 24
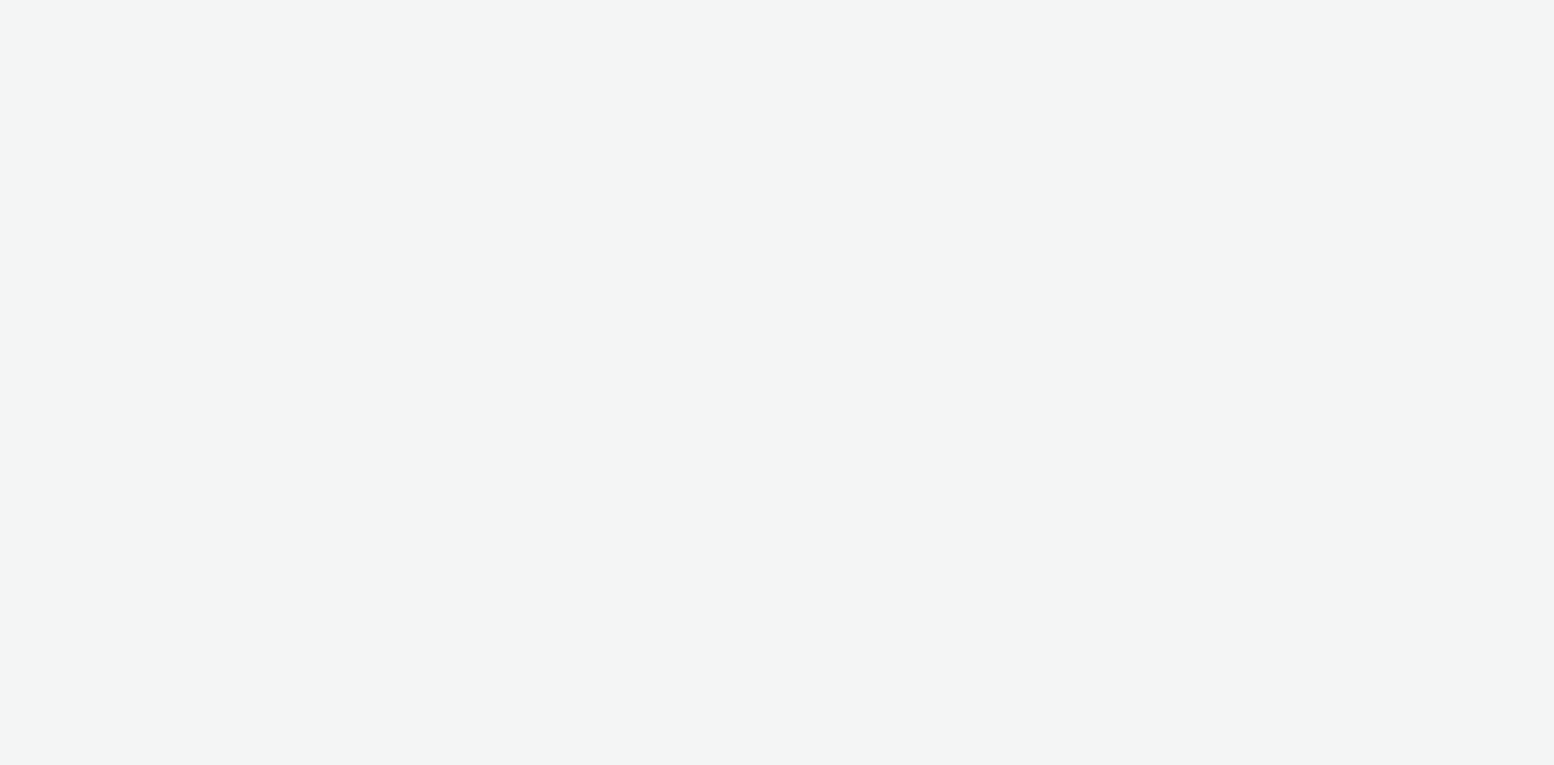
select select "d07aba32-d775-4fed-a722-f10c6504dd64"
select select "f97d6638-e0a1-4f7a-bf46-55015878e29e"
